Goal: Task Accomplishment & Management: Use online tool/utility

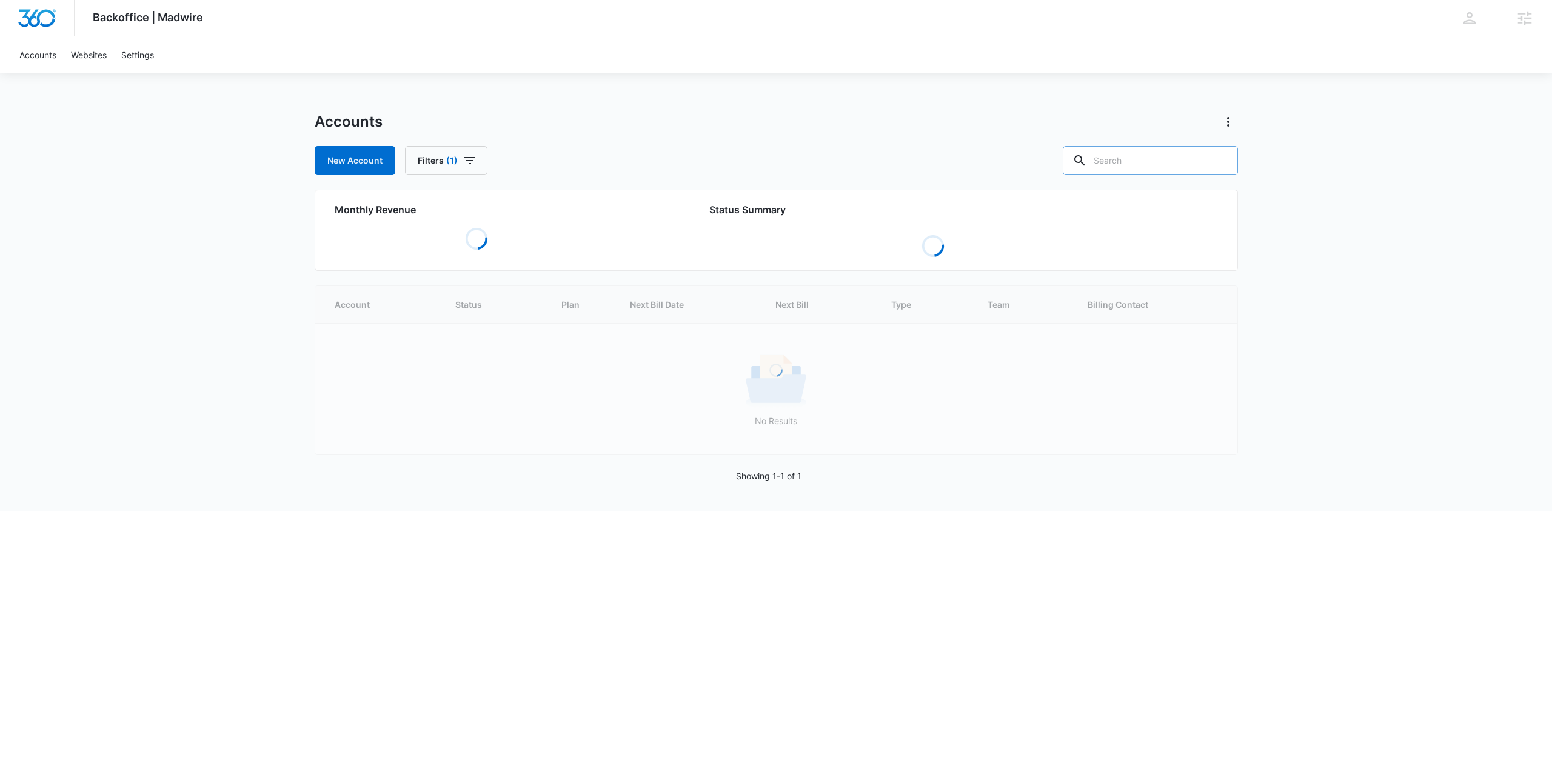
click at [1154, 158] on input "text" at bounding box center [1150, 160] width 175 height 29
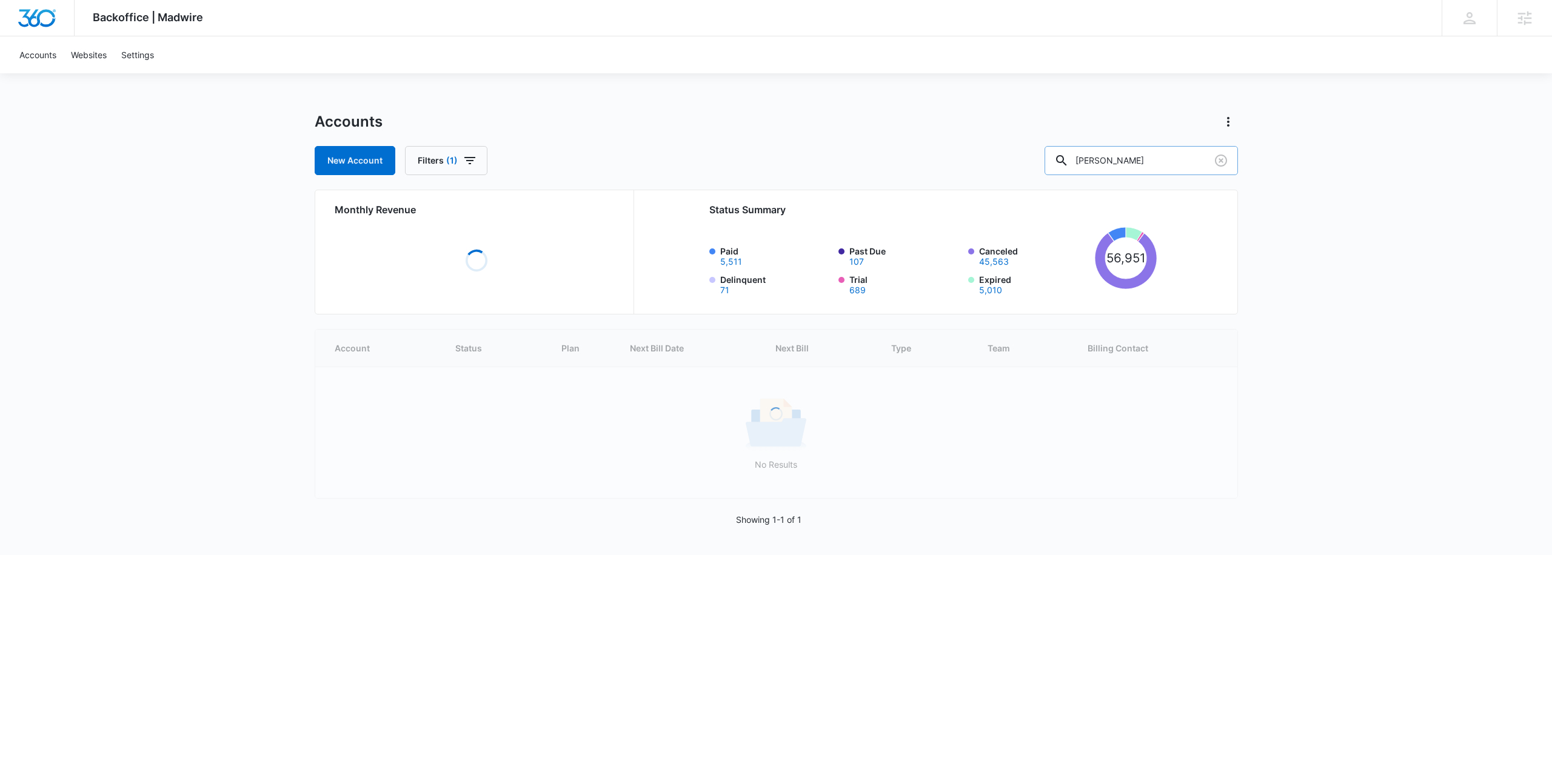
type input "[PERSON_NAME]"
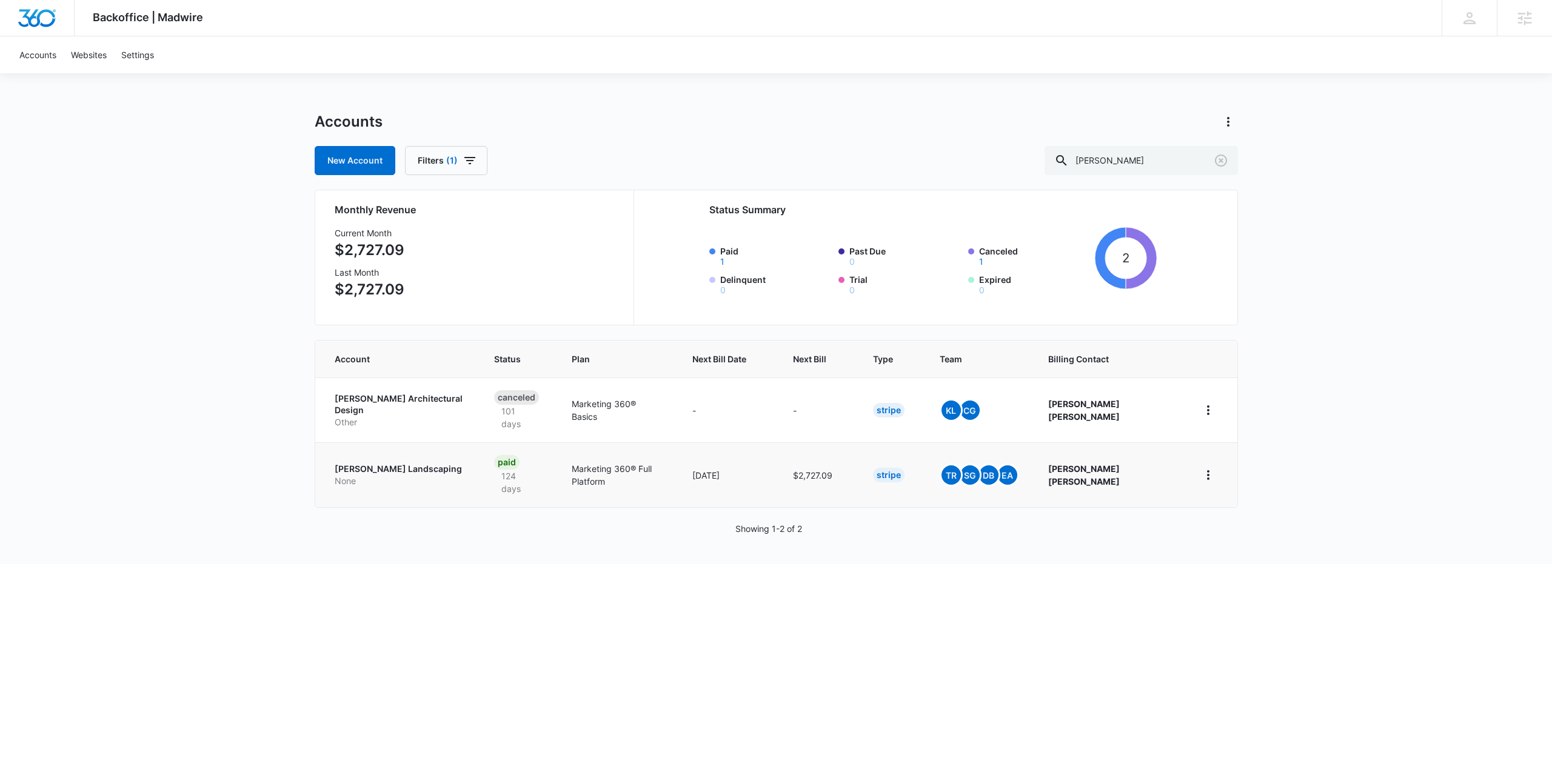
click at [386, 463] on p "[PERSON_NAME] Landscaping" at bounding box center [399, 469] width 130 height 12
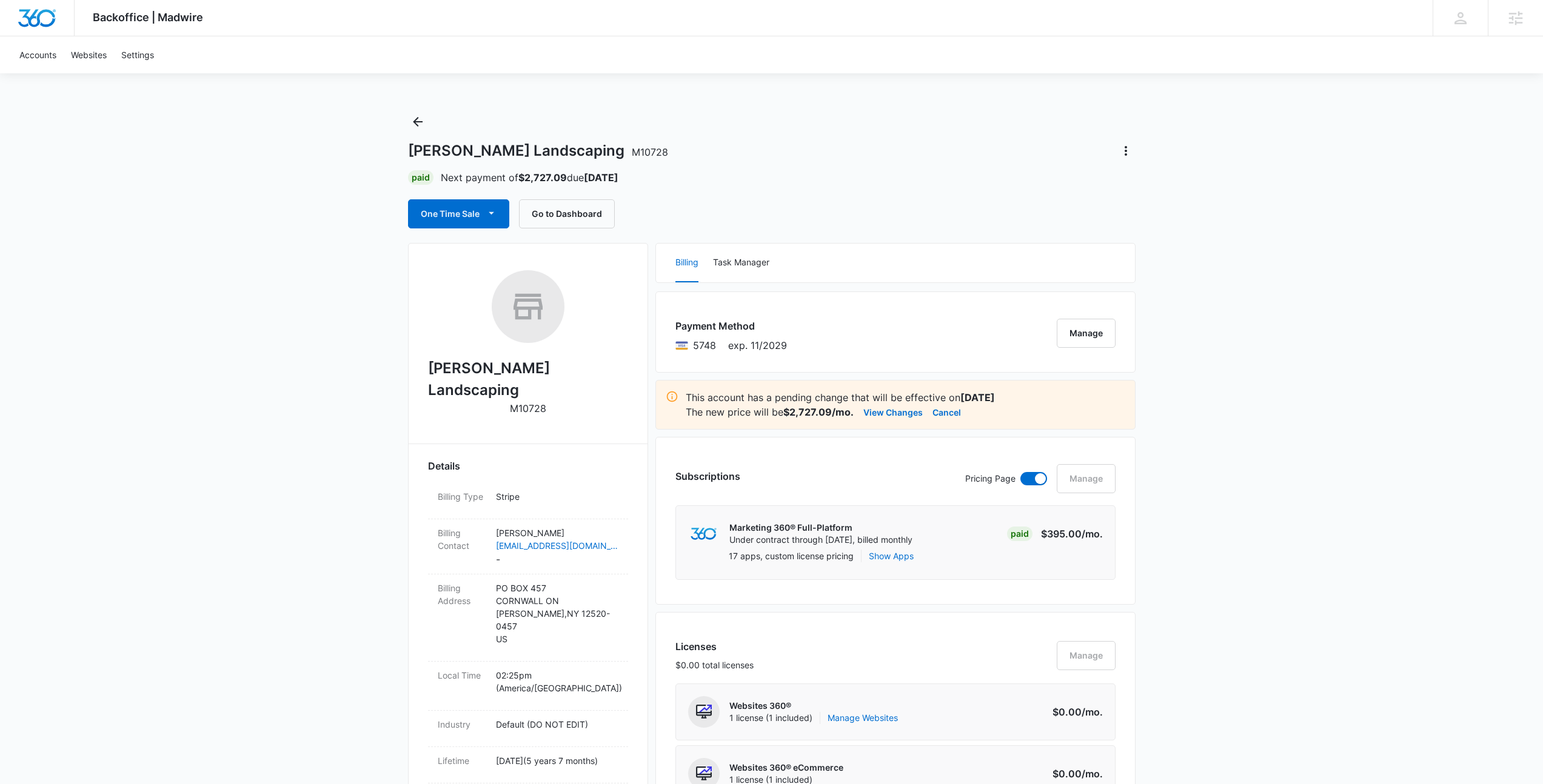
scroll to position [608, 0]
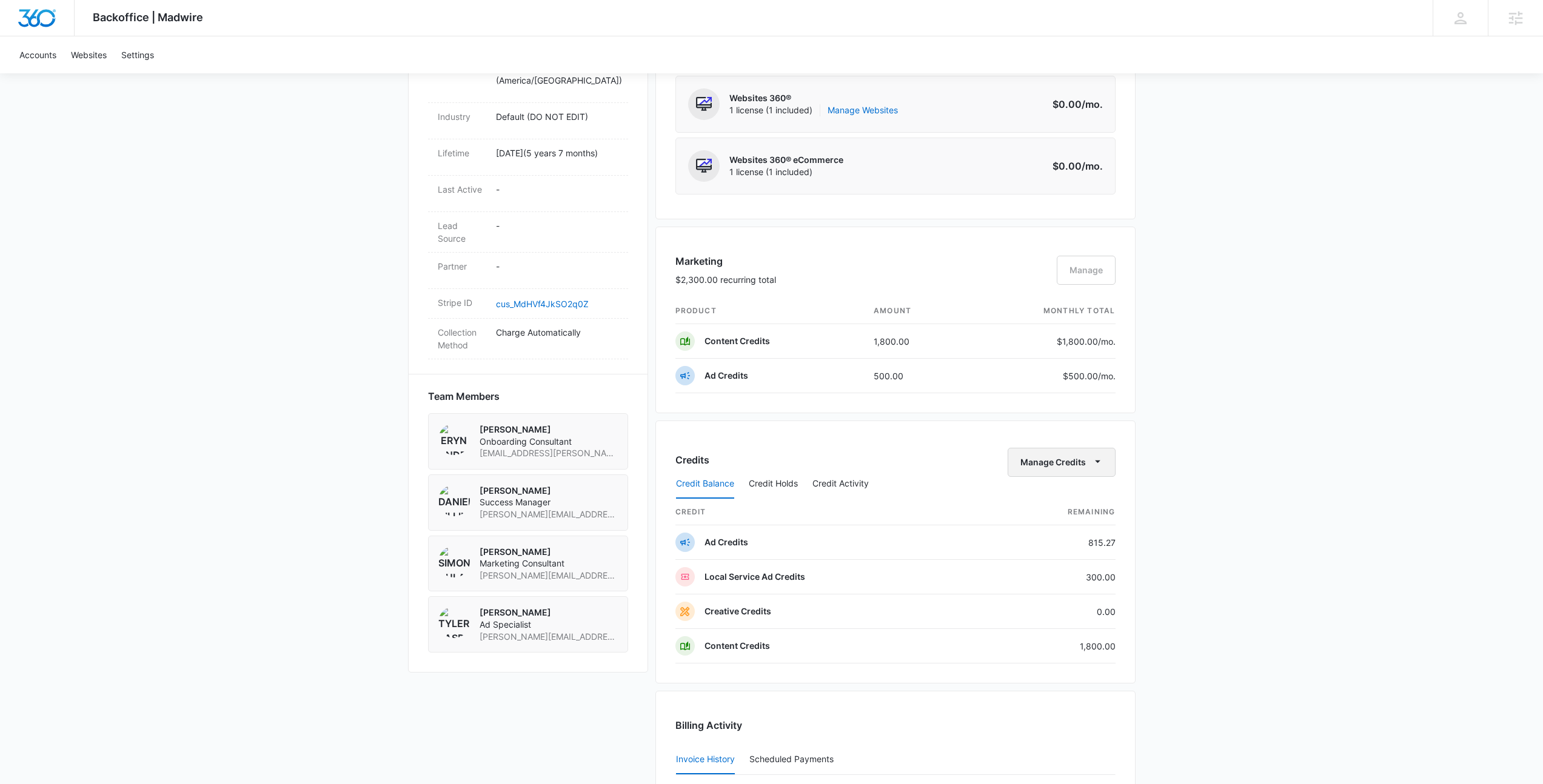
click at [1071, 462] on button "Manage Credits" at bounding box center [1062, 462] width 108 height 29
click at [1052, 494] on button "Transfer Credits" at bounding box center [1062, 501] width 107 height 18
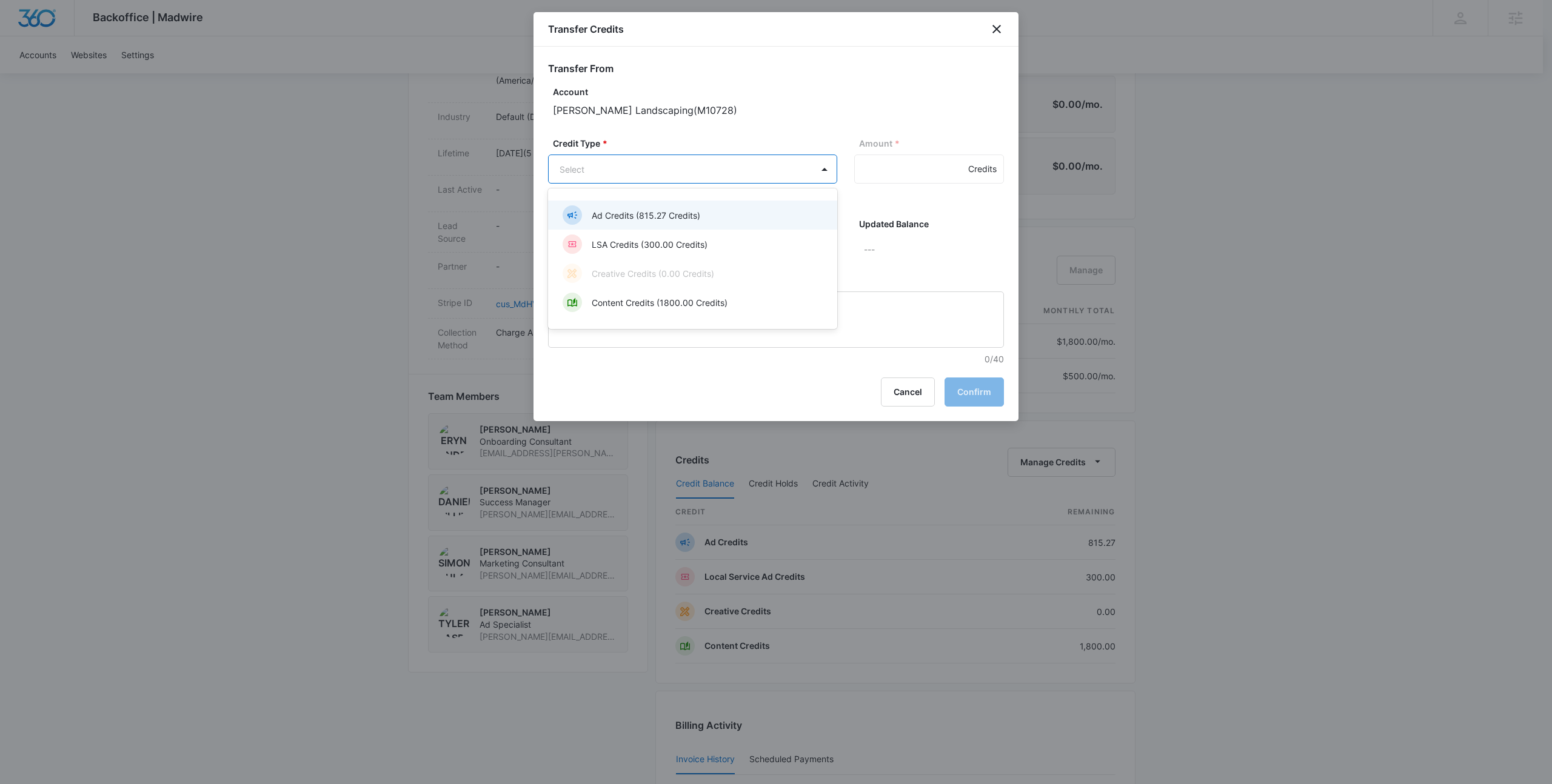
click at [808, 168] on body "Backoffice | Madwire Apps Settings HJ Hannah Johns hannah.johns@madwire.com My …" at bounding box center [776, 351] width 1552 height 1918
click at [672, 305] on p "Content Credits (1800.00 Credits)" at bounding box center [660, 302] width 136 height 12
click at [886, 174] on input "Amount *" at bounding box center [929, 168] width 149 height 29
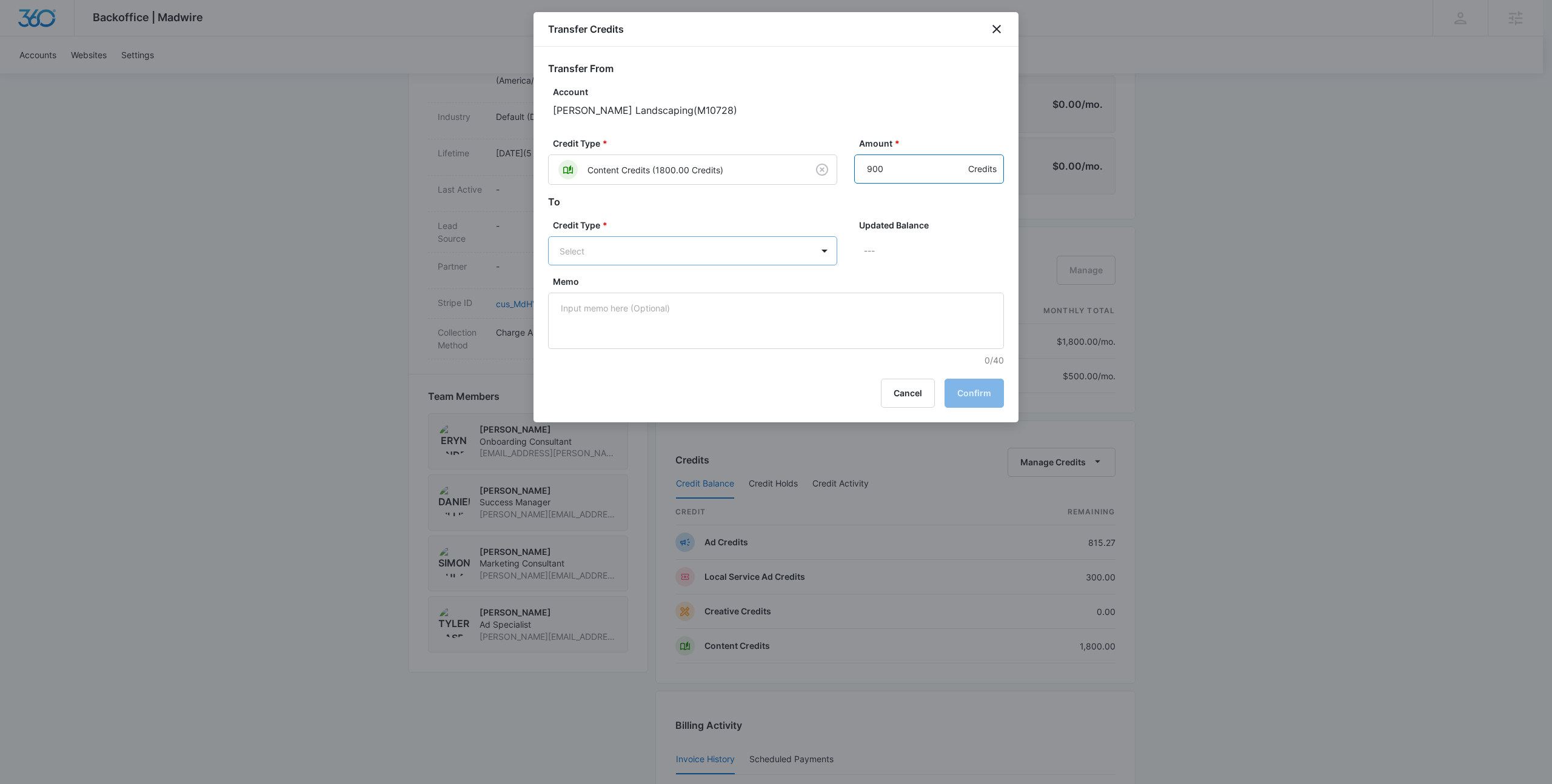
type input "900"
click at [646, 256] on body "Backoffice | Madwire Apps Settings HJ Hannah Johns hannah.johns@madwire.com My …" at bounding box center [776, 351] width 1552 height 1918
click at [629, 353] on p "Ad Credits (815.27 Credits)" at bounding box center [646, 355] width 109 height 12
click at [981, 392] on button "Confirm" at bounding box center [974, 394] width 60 height 29
